Goal: Entertainment & Leisure: Consume media (video, audio)

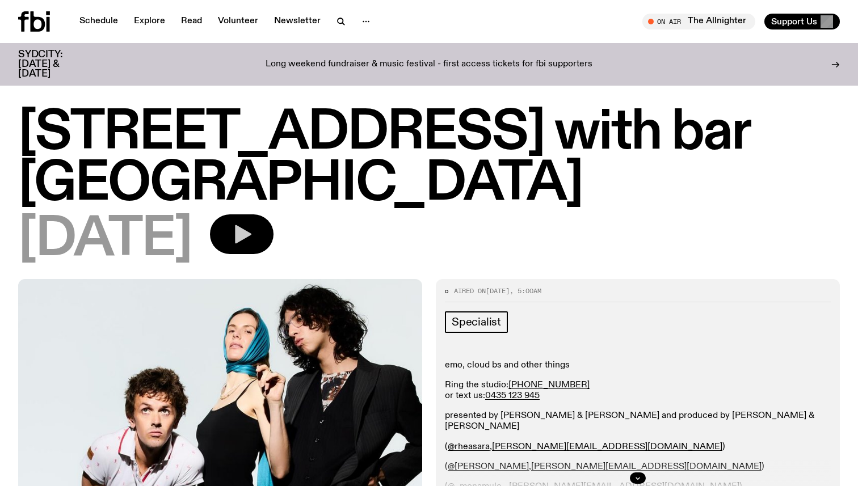
click at [273, 214] on button "button" at bounding box center [242, 234] width 64 height 40
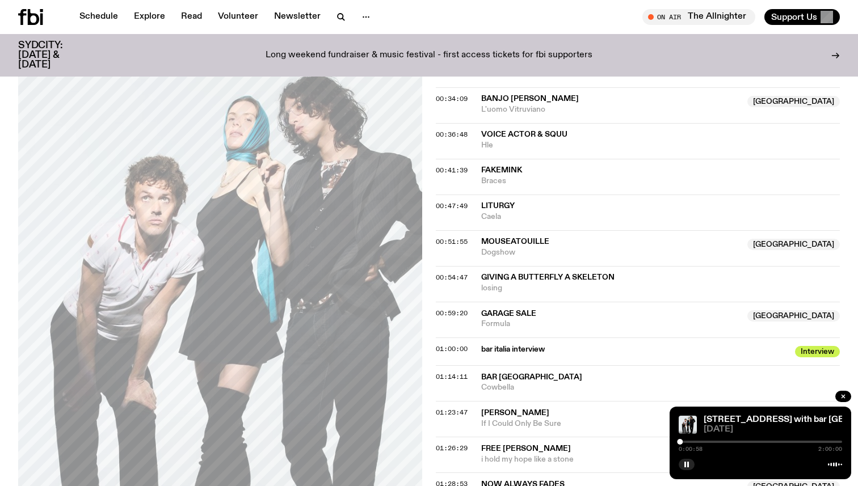
scroll to position [830, 0]
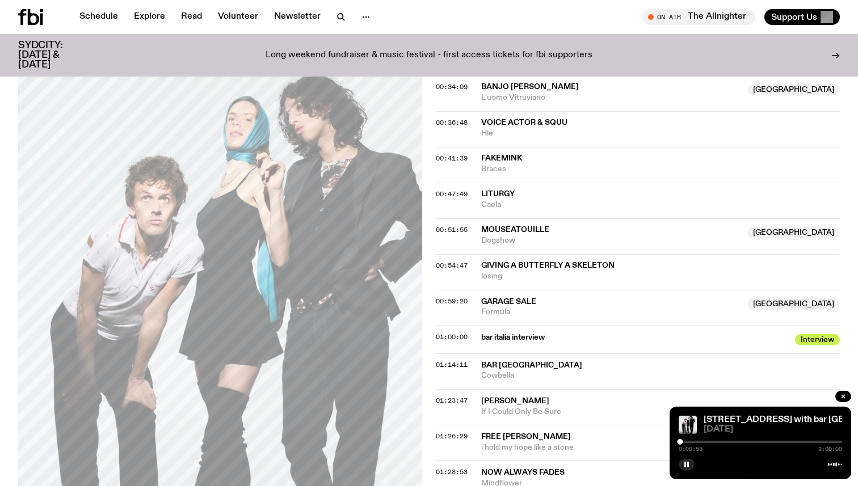
click at [534, 333] on span "bar italia interview" at bounding box center [634, 338] width 307 height 11
click at [586, 333] on span "bar italia interview" at bounding box center [634, 338] width 307 height 11
click at [814, 334] on span "Interview" at bounding box center [817, 339] width 45 height 11
click at [719, 443] on div "0:01:02 2:00:00" at bounding box center [760, 446] width 163 height 14
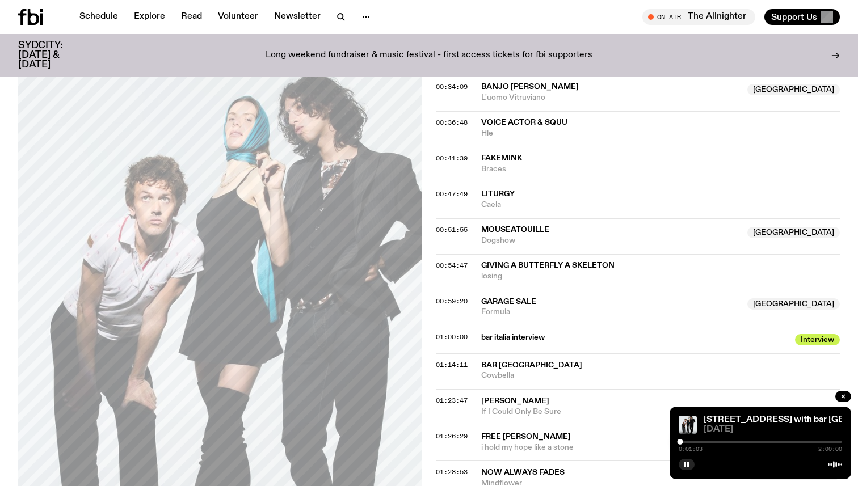
click at [721, 443] on div at bounding box center [760, 442] width 163 height 2
drag, startPoint x: 721, startPoint y: 443, endPoint x: 732, endPoint y: 443, distance: 10.8
click at [732, 443] on div at bounding box center [732, 442] width 6 height 6
drag, startPoint x: 730, startPoint y: 442, endPoint x: 761, endPoint y: 441, distance: 31.2
click at [761, 441] on div at bounding box center [762, 442] width 6 height 6
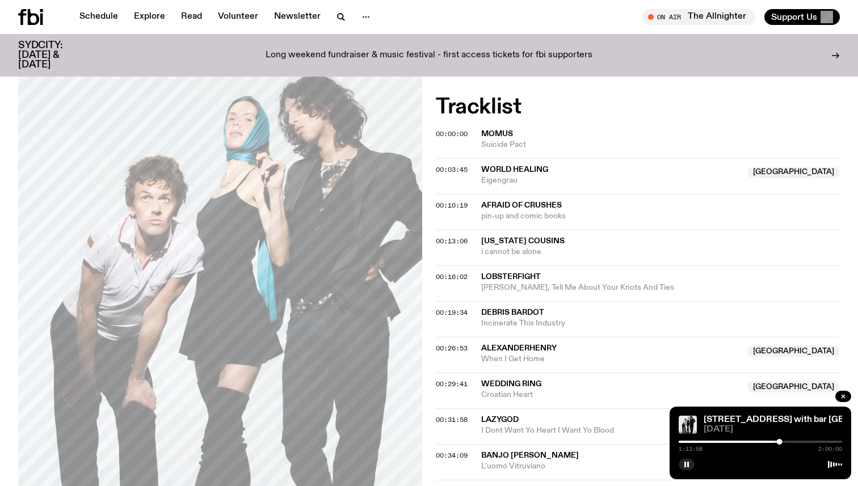
scroll to position [0, 0]
